Goal: Check status: Check status

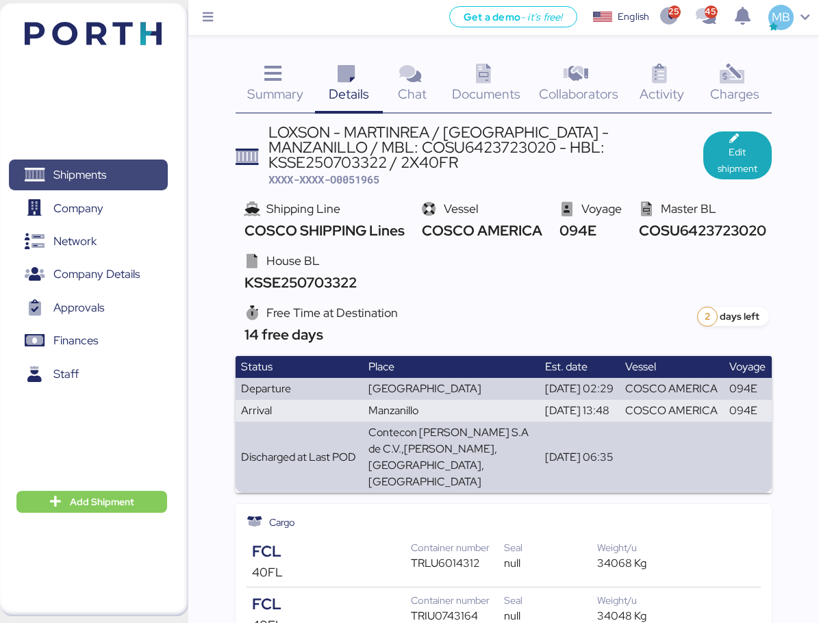
click at [114, 180] on span "Shipments" at bounding box center [87, 175] width 147 height 20
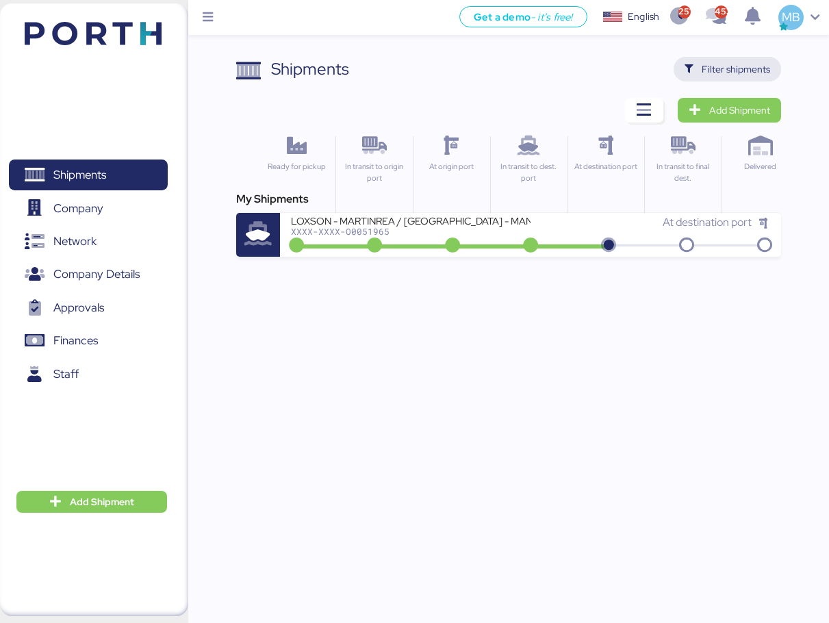
click at [722, 68] on span "Filter shipments" at bounding box center [736, 69] width 68 height 16
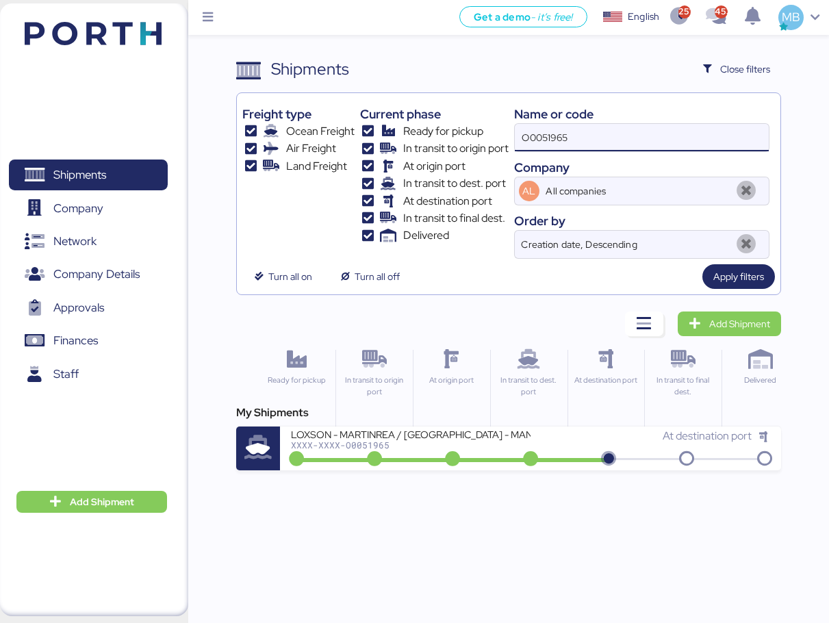
drag, startPoint x: 619, startPoint y: 134, endPoint x: 470, endPoint y: 133, distance: 149.3
click at [470, 133] on div "Freight type Ocean Freight Air Freight Land Freight Current phase Ready for pic…" at bounding box center [508, 179] width 533 height 160
paste input "O0051941"
type input "O0051941"
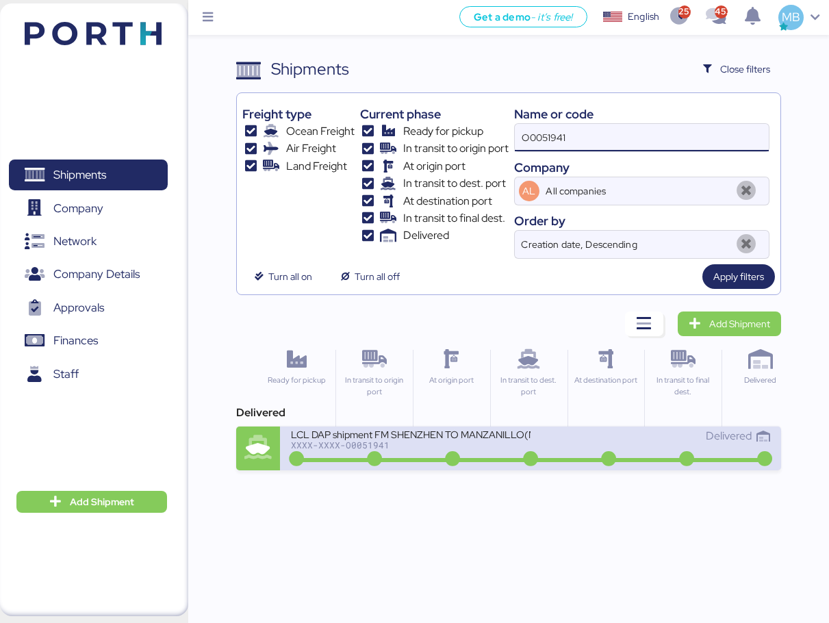
click at [481, 452] on icon at bounding box center [453, 459] width 66 height 15
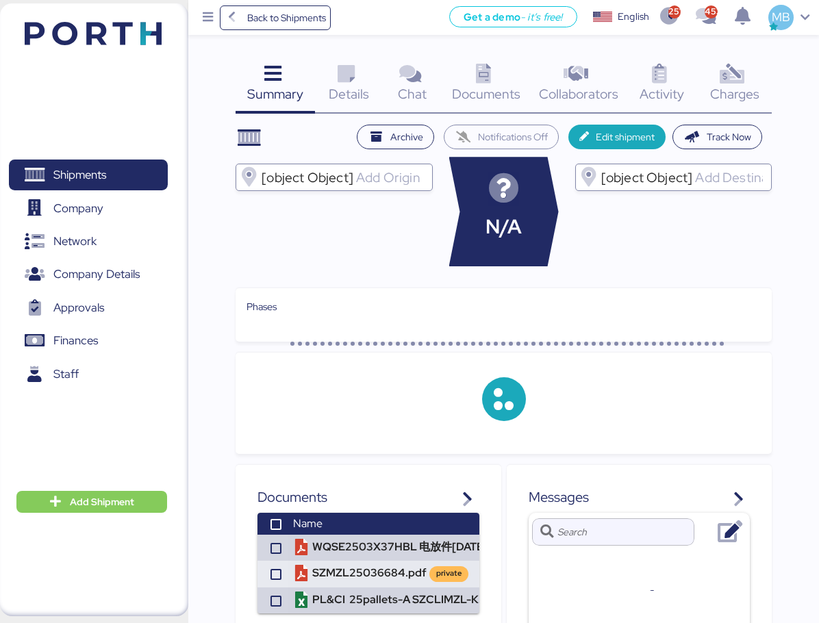
click at [751, 76] on div "Charges 0" at bounding box center [734, 85] width 75 height 57
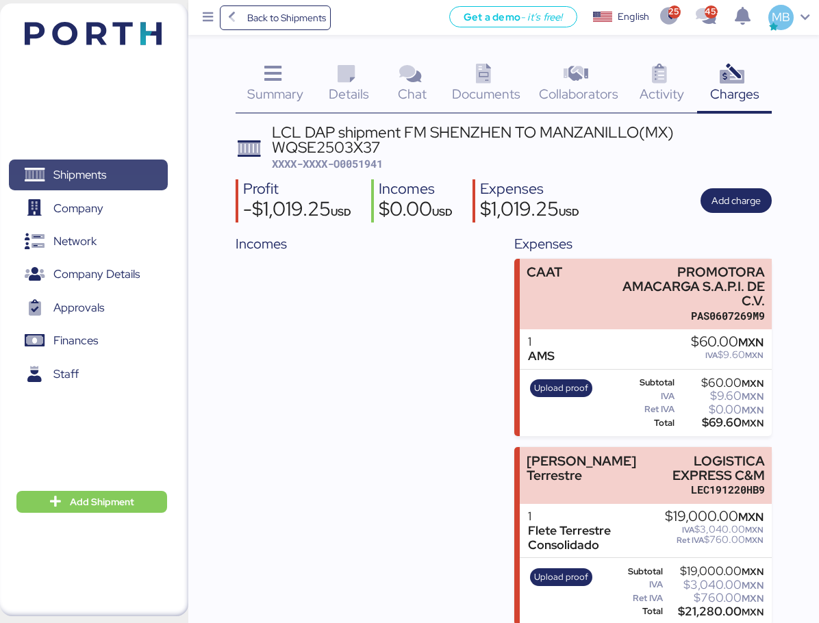
click at [116, 174] on span "Shipments" at bounding box center [87, 175] width 147 height 20
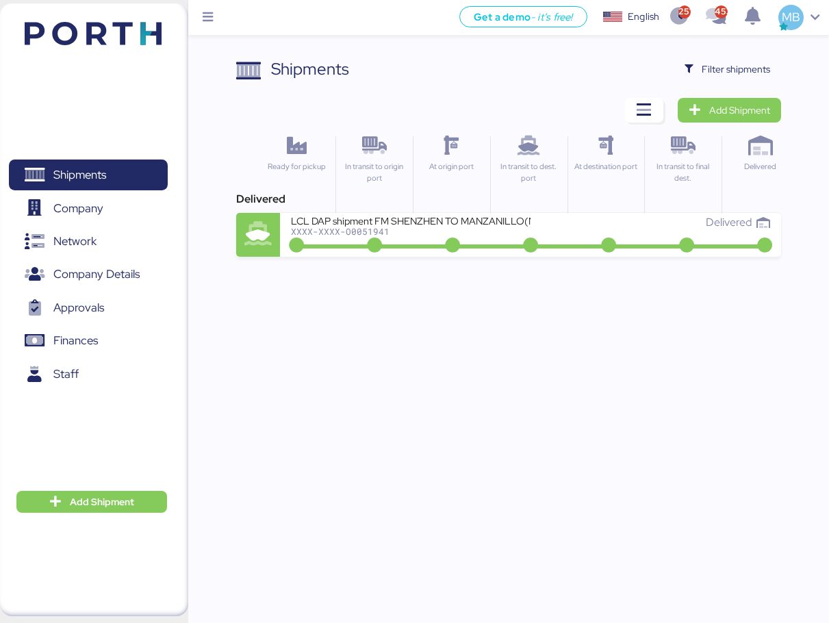
click at [714, 65] on span "Filter shipments" at bounding box center [736, 69] width 68 height 16
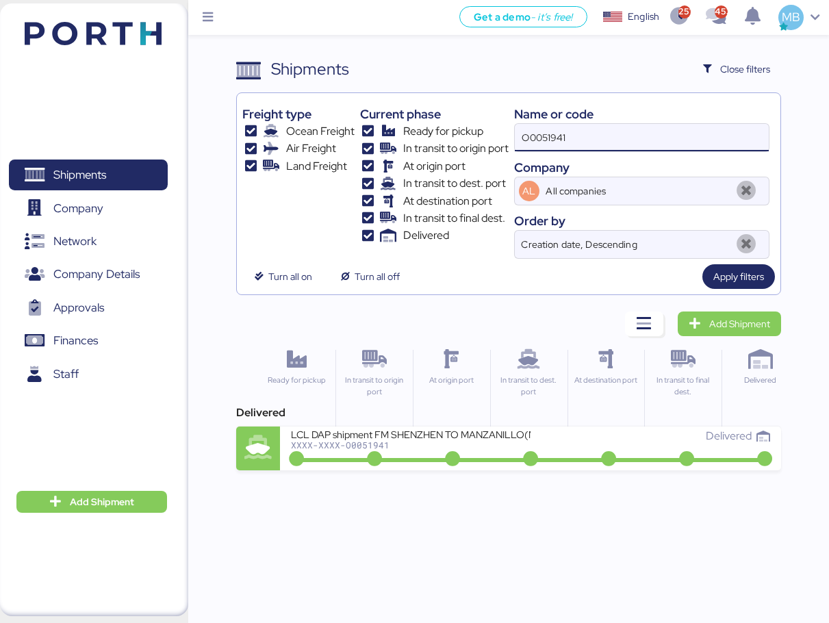
drag, startPoint x: 535, startPoint y: 140, endPoint x: 462, endPoint y: 139, distance: 73.3
click at [462, 139] on div "Freight type Ocean Freight Air Freight Land Freight Current phase Ready for pic…" at bounding box center [508, 179] width 533 height 160
paste input "O0051585"
type input "O0051585"
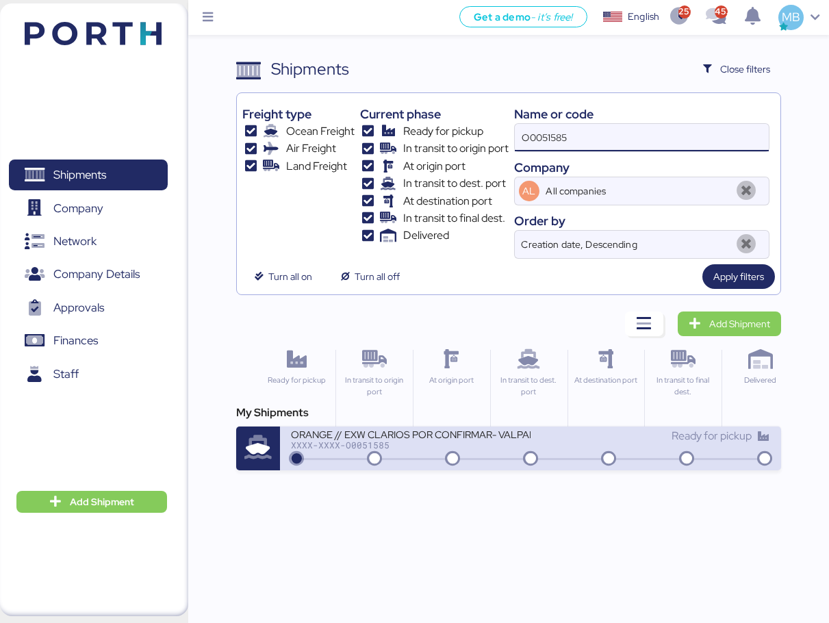
click at [544, 427] on div "ORANGE // EXW CLARIOS POR CONFIRMAR- VALPARAISO // 1x20 // BKG HAPAG 32894753 -…" at bounding box center [530, 449] width 501 height 44
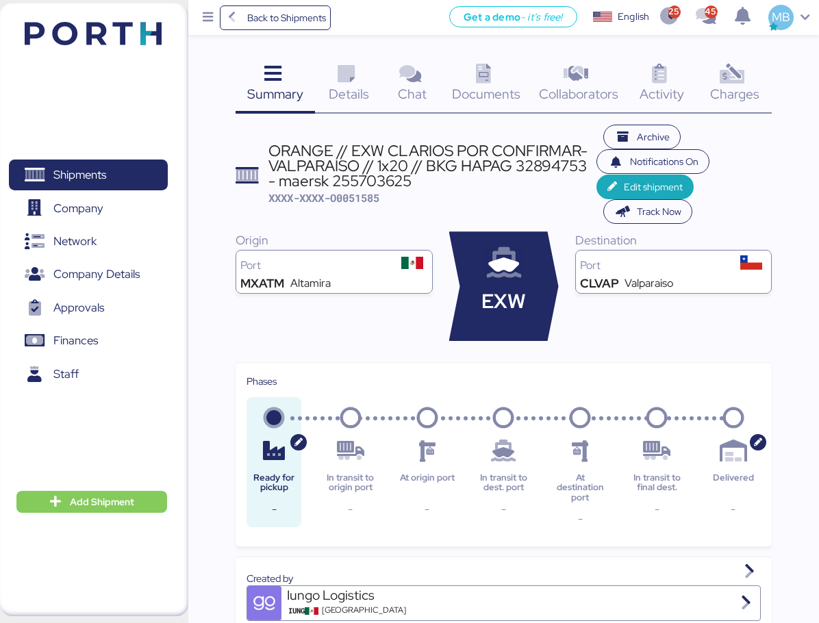
click at [745, 95] on span "Charges" at bounding box center [734, 94] width 49 height 18
